Goal: Task Accomplishment & Management: Manage account settings

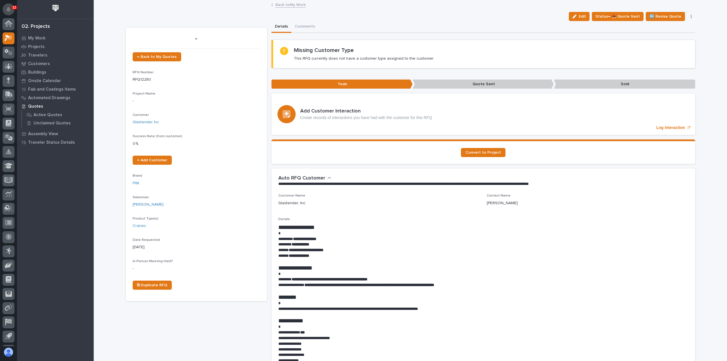
click at [10, 8] on icon "Notifications" at bounding box center [8, 9] width 5 height 5
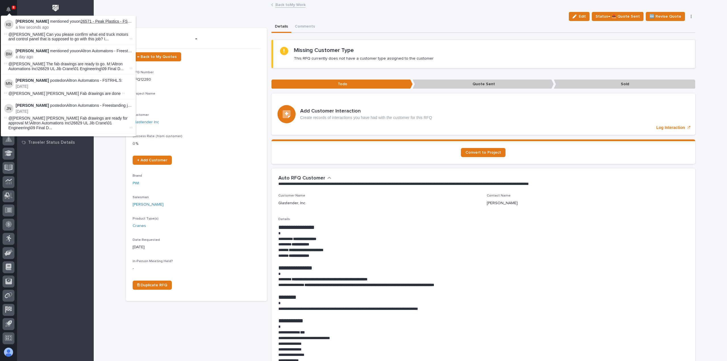
click at [99, 22] on link "26571 - Peak Plastics - FSTRM10T" at bounding box center [112, 21] width 62 height 5
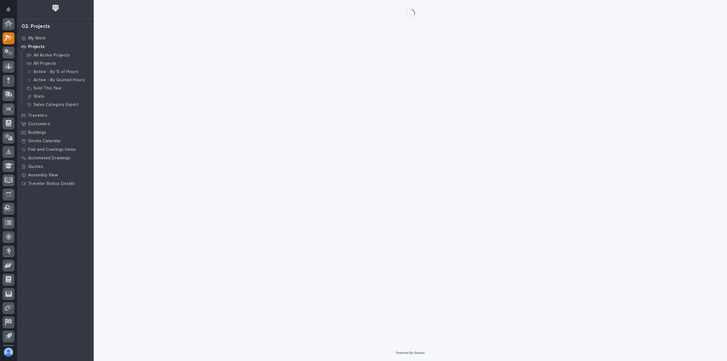
scroll to position [12, 0]
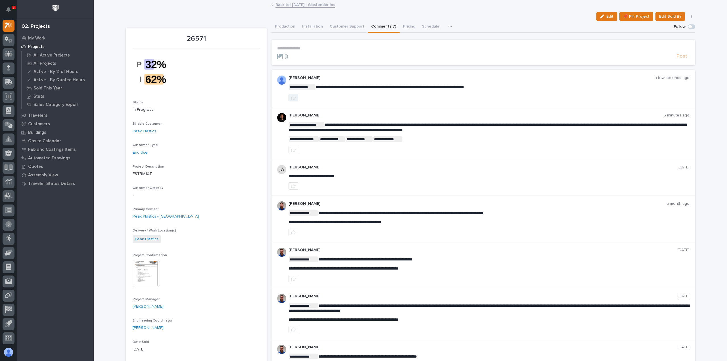
click at [291, 96] on icon "button" at bounding box center [293, 98] width 5 height 4
click at [278, 118] on img at bounding box center [281, 117] width 9 height 9
click at [294, 5] on link "Back to | [DATE] | Glastender Inc" at bounding box center [305, 4] width 60 height 7
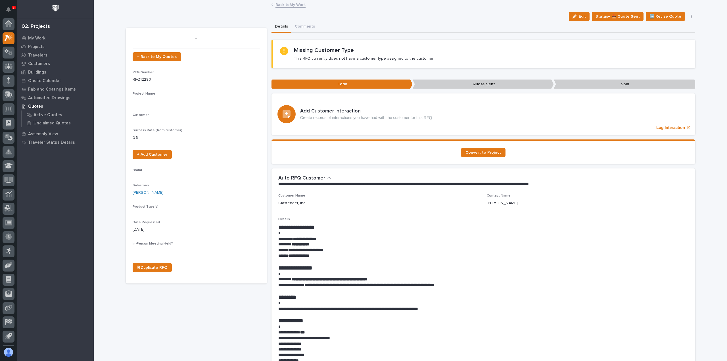
scroll to position [12, 0]
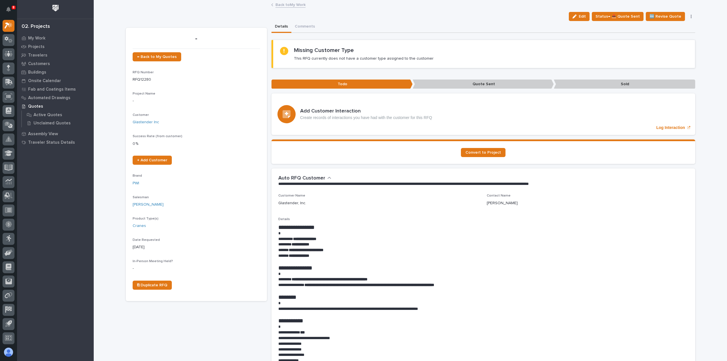
click at [280, 5] on link "Back to My Work" at bounding box center [290, 4] width 30 height 7
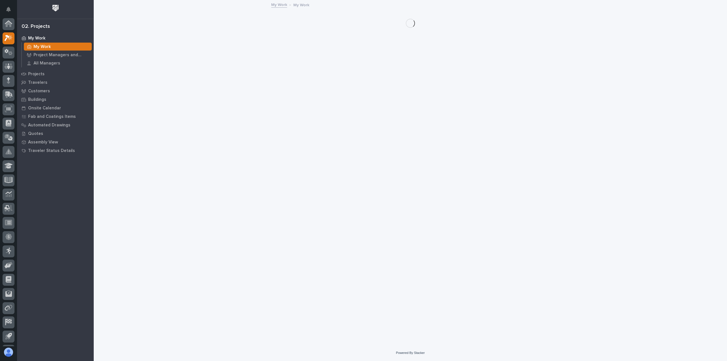
scroll to position [12, 0]
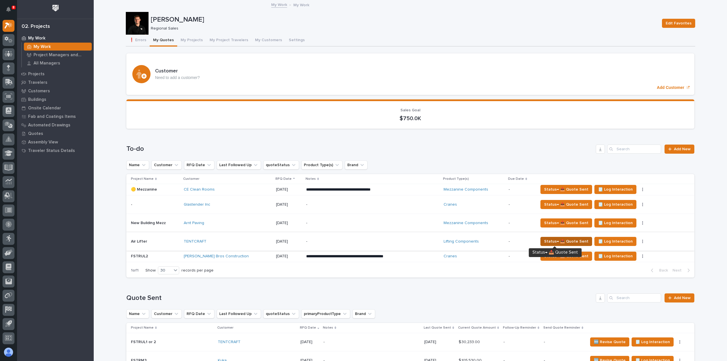
click at [544, 240] on span "Status→ 📤 Quote Sent" at bounding box center [566, 241] width 44 height 7
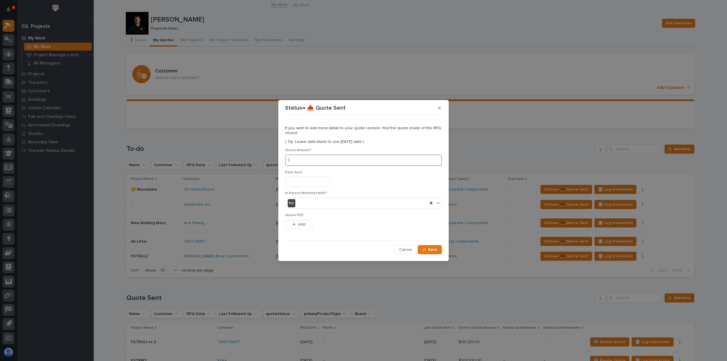
click at [343, 159] on input at bounding box center [363, 159] width 157 height 11
click at [322, 163] on input at bounding box center [363, 159] width 157 height 11
type input "13498"
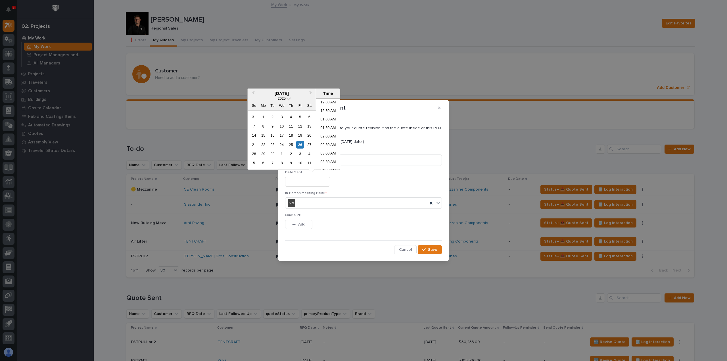
click at [319, 181] on input "text" at bounding box center [307, 182] width 45 height 10
click at [302, 145] on div "26" at bounding box center [300, 145] width 8 height 8
type input "**********"
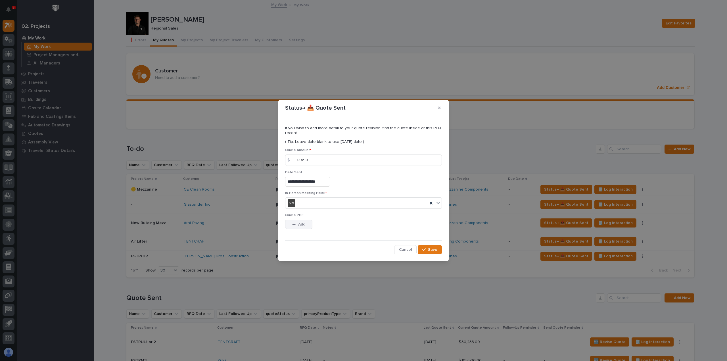
click at [301, 227] on button "Add" at bounding box center [298, 224] width 27 height 9
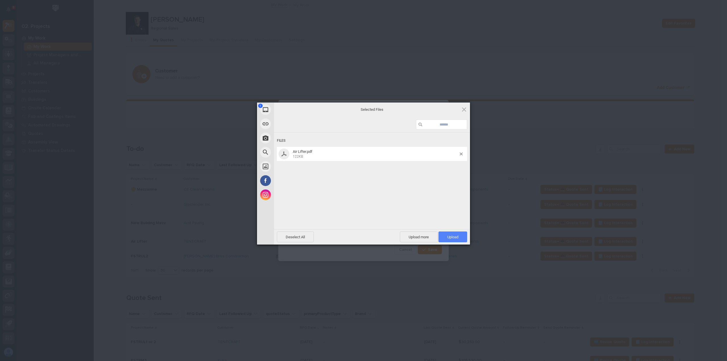
click at [453, 236] on span "Upload 1" at bounding box center [452, 237] width 11 height 4
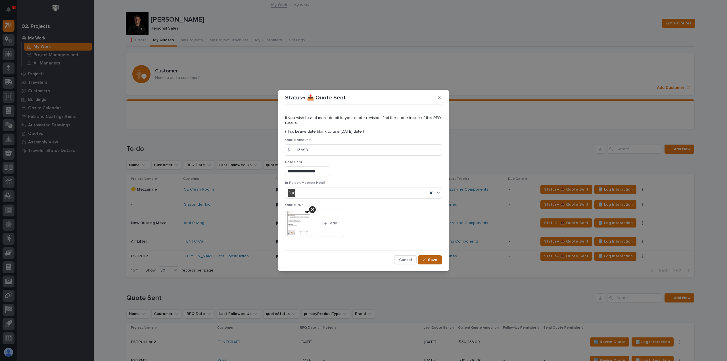
click at [427, 261] on div "button" at bounding box center [425, 260] width 6 height 4
